Goal: Task Accomplishment & Management: Manage account settings

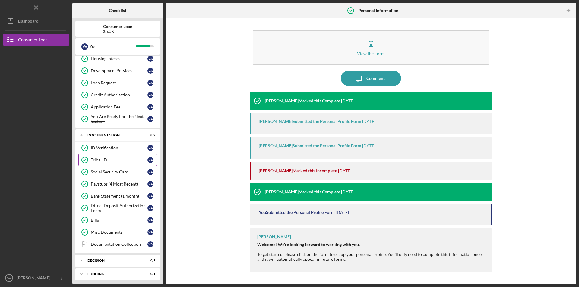
scroll to position [80, 0]
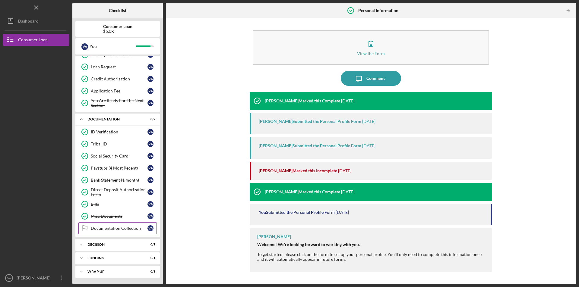
click at [114, 231] on link "Documentation Collection Documentation Collection V A" at bounding box center [117, 228] width 78 height 12
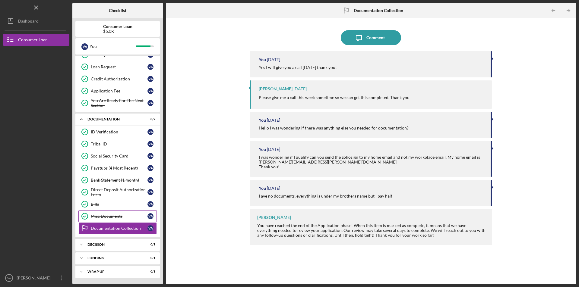
click at [116, 213] on link "Misc Documents Misc Documents V A" at bounding box center [117, 216] width 78 height 12
